Goal: Entertainment & Leisure: Consume media (video, audio)

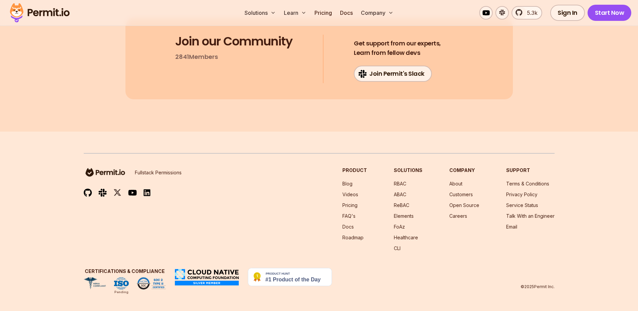
scroll to position [11700, 0]
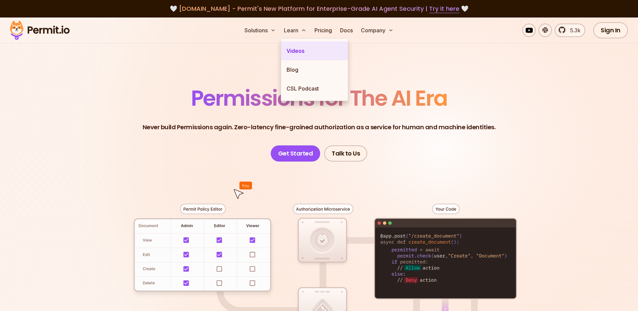
click at [303, 52] on link "Videos" at bounding box center [314, 50] width 67 height 19
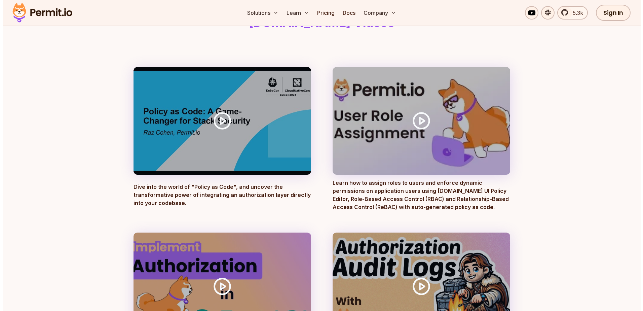
scroll to position [134, 0]
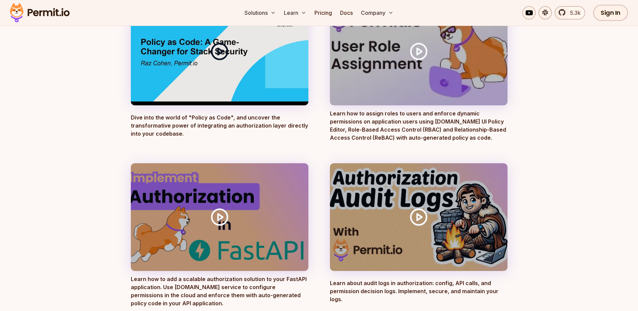
click at [220, 51] on icon at bounding box center [219, 51] width 19 height 19
